Goal: Information Seeking & Learning: Learn about a topic

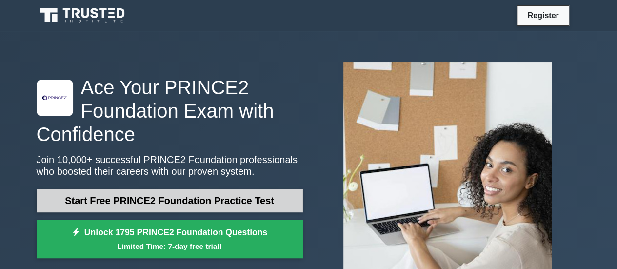
click at [204, 199] on link "Start Free PRINCE2 Foundation Practice Test" at bounding box center [170, 200] width 266 height 23
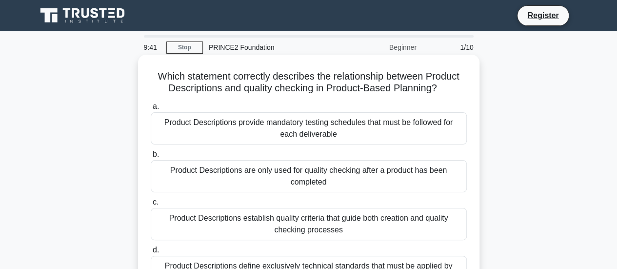
scroll to position [49, 0]
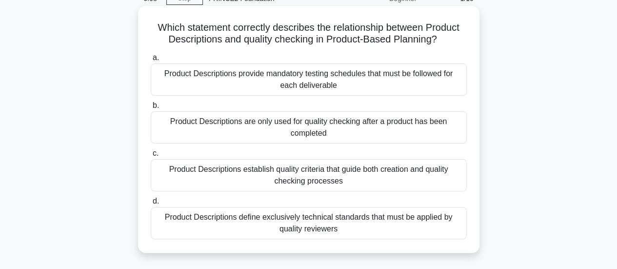
click at [160, 168] on div "Product Descriptions establish quality criteria that guide both creation and qu…" at bounding box center [309, 175] width 316 height 32
click at [151, 156] on input "c. Product Descriptions establish quality criteria that guide both creation and…" at bounding box center [151, 153] width 0 height 6
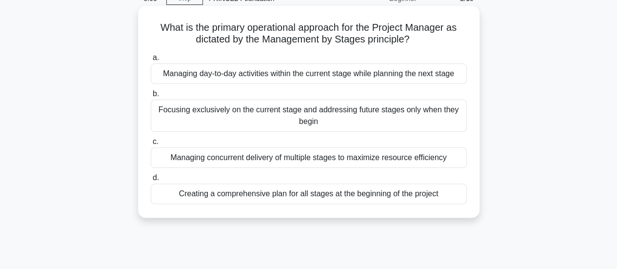
click at [318, 160] on div "Managing concurrent delivery of multiple stages to maximize resource efficiency" at bounding box center [309, 157] width 316 height 20
click at [151, 145] on input "c. Managing concurrent delivery of multiple stages to maximize resource efficie…" at bounding box center [151, 141] width 0 height 6
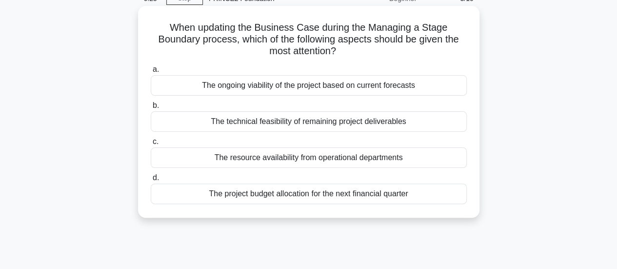
click at [260, 84] on div "The ongoing viability of the project based on current forecasts" at bounding box center [309, 85] width 316 height 20
click at [151, 73] on input "a. The ongoing viability of the project based on current forecasts" at bounding box center [151, 69] width 0 height 6
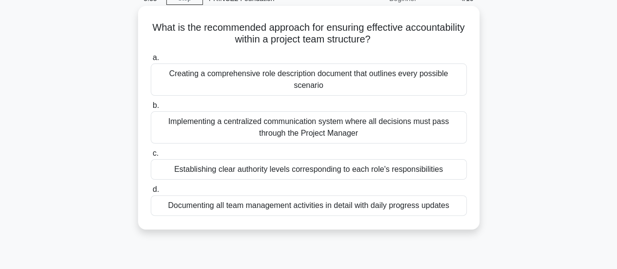
click at [344, 83] on div "Creating a comprehensive role description document that outlines every possible…" at bounding box center [309, 79] width 316 height 32
click at [151, 61] on input "a. Creating a comprehensive role description document that outlines every possi…" at bounding box center [151, 58] width 0 height 6
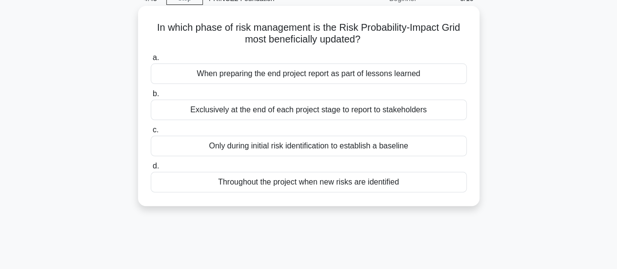
click at [339, 182] on div "Throughout the project when new risks are identified" at bounding box center [309, 182] width 316 height 20
click at [151, 169] on input "d. Throughout the project when new risks are identified" at bounding box center [151, 166] width 0 height 6
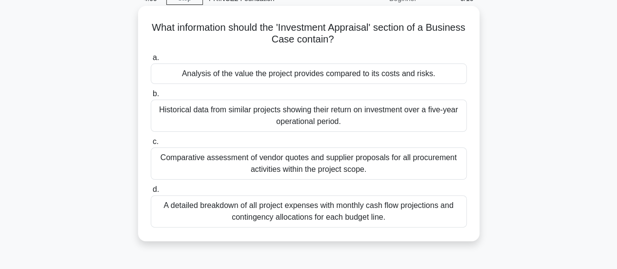
click at [390, 75] on div "Analysis of the value the project provides compared to its costs and risks." at bounding box center [309, 73] width 316 height 20
click at [151, 61] on input "a. Analysis of the value the project provides compared to its costs and risks." at bounding box center [151, 58] width 0 height 6
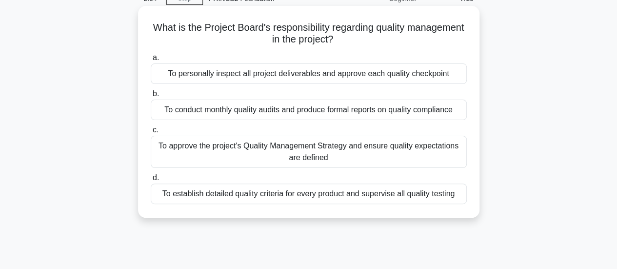
click at [329, 154] on div "To approve the project's Quality Management Strategy and ensure quality expecta…" at bounding box center [309, 151] width 316 height 32
click at [151, 133] on input "c. To approve the project's Quality Management Strategy and ensure quality expe…" at bounding box center [151, 130] width 0 height 6
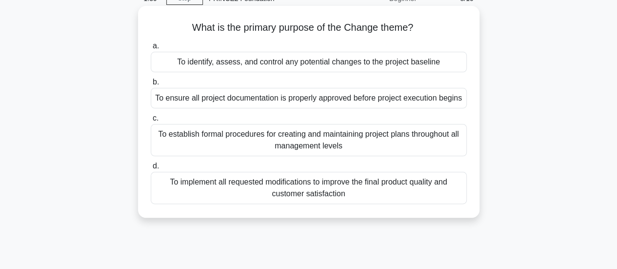
click at [388, 65] on div "To identify, assess, and control any potential changes to the project baseline" at bounding box center [309, 62] width 316 height 20
click at [151, 49] on input "a. To identify, assess, and control any potential changes to the project baseli…" at bounding box center [151, 46] width 0 height 6
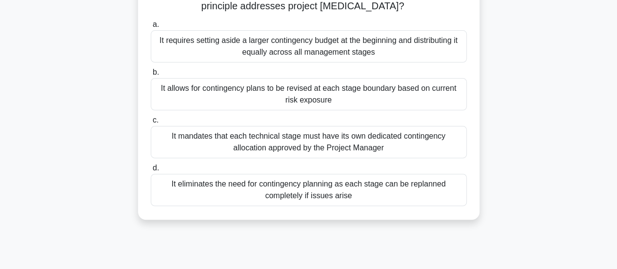
scroll to position [97, 0]
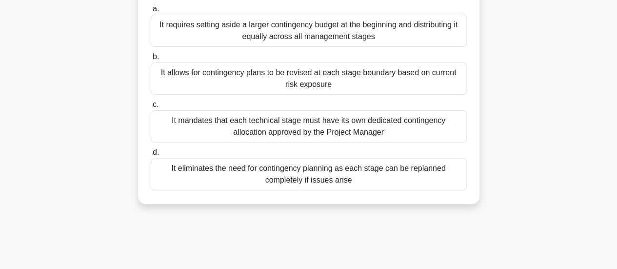
click at [411, 75] on div "It allows for contingency plans to be revised at each stage boundary based on c…" at bounding box center [309, 78] width 316 height 32
click at [151, 60] on input "b. It allows for contingency plans to be revised at each stage boundary based o…" at bounding box center [151, 57] width 0 height 6
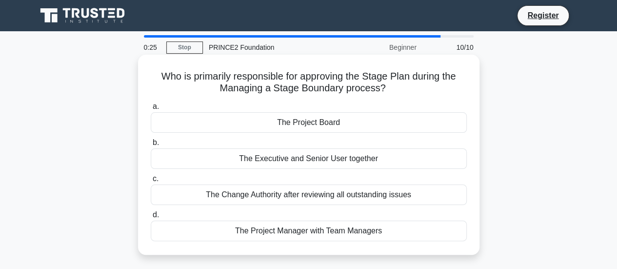
scroll to position [49, 0]
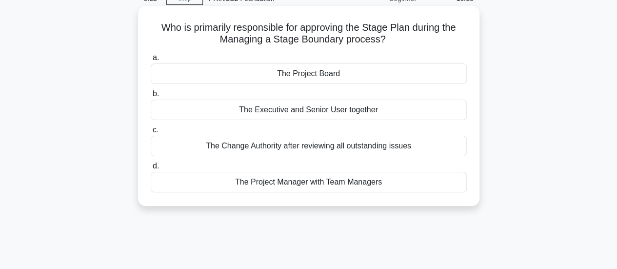
click at [364, 185] on div "The Project Manager with Team Managers" at bounding box center [309, 182] width 316 height 20
click at [151, 169] on input "d. The Project Manager with Team Managers" at bounding box center [151, 166] width 0 height 6
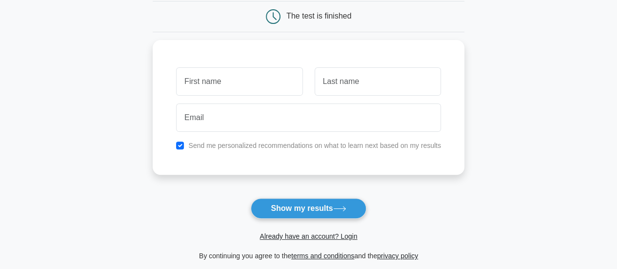
scroll to position [146, 0]
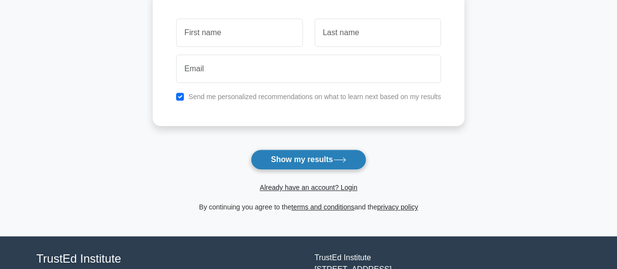
click at [323, 157] on button "Show my results" at bounding box center [308, 159] width 115 height 20
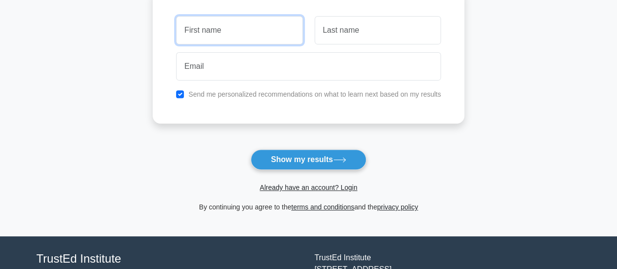
click at [243, 32] on input "text" at bounding box center [239, 30] width 126 height 28
type input "Irene"
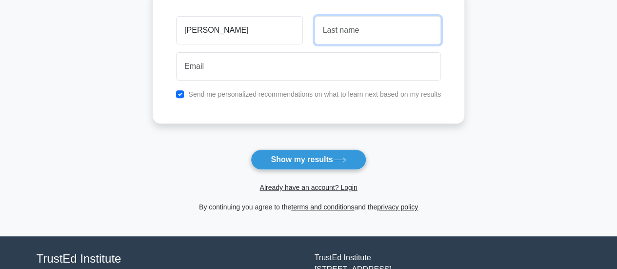
click at [340, 32] on input "text" at bounding box center [377, 30] width 126 height 28
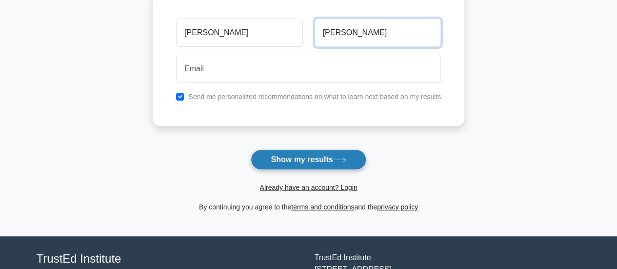
type input "Turco"
click at [335, 157] on button "Show my results" at bounding box center [308, 159] width 115 height 20
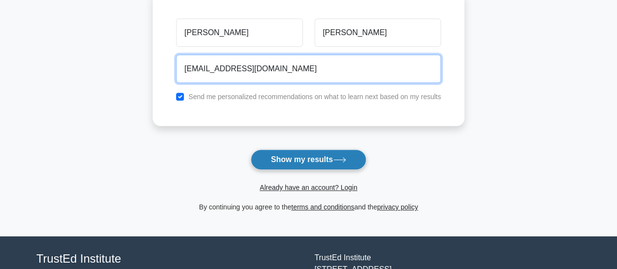
type input "ireneturco@gmail.com"
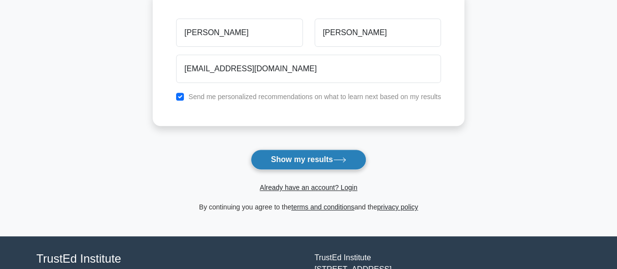
click at [319, 155] on button "Show my results" at bounding box center [308, 159] width 115 height 20
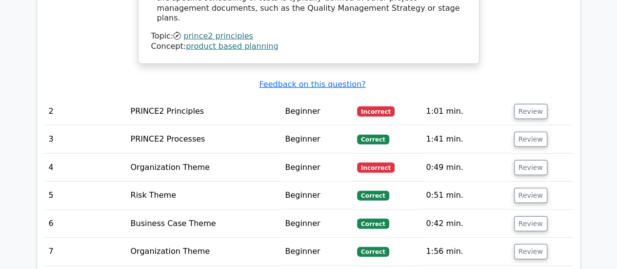
scroll to position [1316, 0]
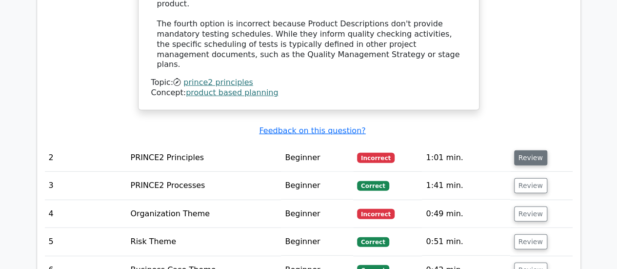
click at [527, 150] on button "Review" at bounding box center [530, 157] width 33 height 15
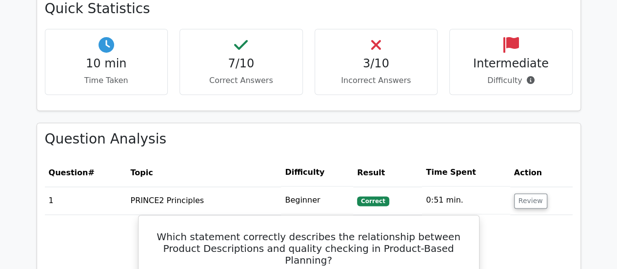
scroll to position [600, 0]
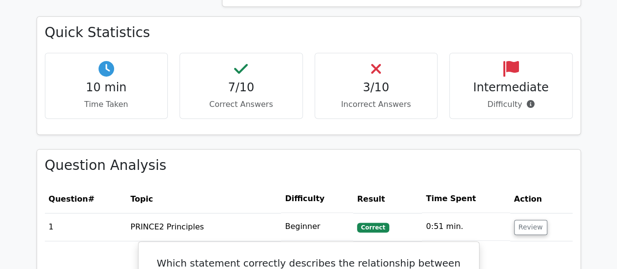
click at [375, 89] on h4 "3/10" at bounding box center [376, 87] width 107 height 14
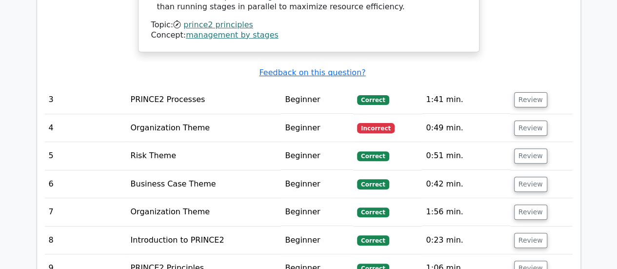
scroll to position [1959, 0]
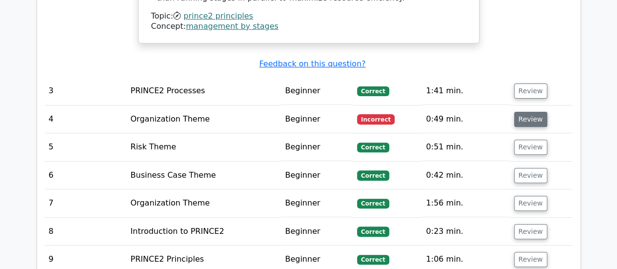
click at [527, 112] on button "Review" at bounding box center [530, 119] width 33 height 15
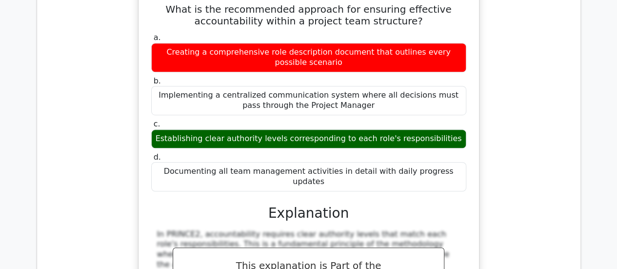
scroll to position [2115, 0]
